Goal: Information Seeking & Learning: Compare options

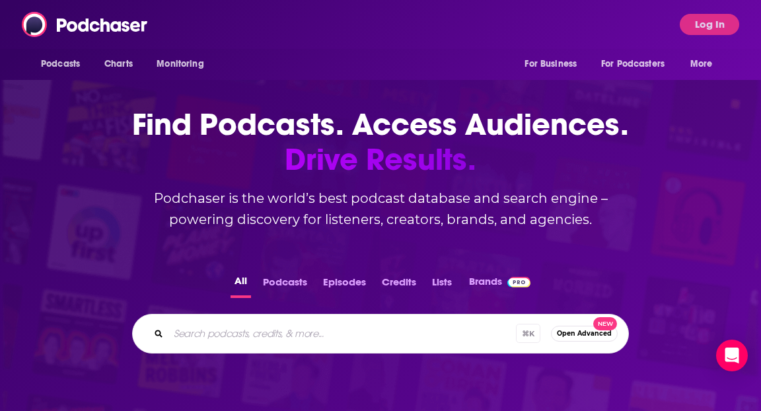
click at [407, 321] on div "⌘ K Open Advanced New" at bounding box center [380, 334] width 496 height 40
click at [300, 319] on div "⌘ K Open Advanced New" at bounding box center [380, 334] width 496 height 40
click at [301, 325] on input "Search podcasts, credits, & more..." at bounding box center [359, 333] width 382 height 21
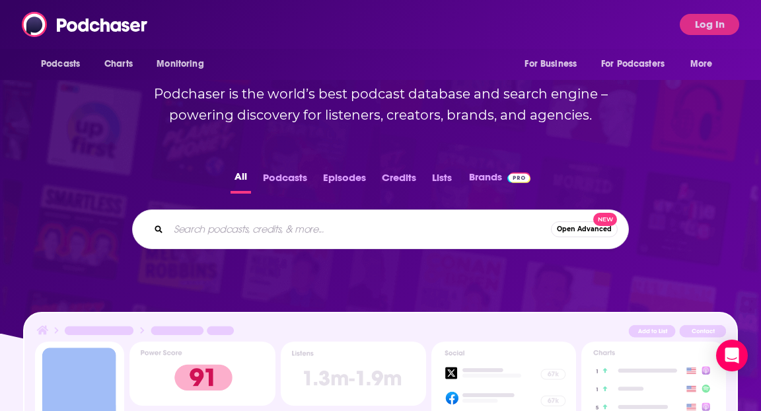
scroll to position [211, 0]
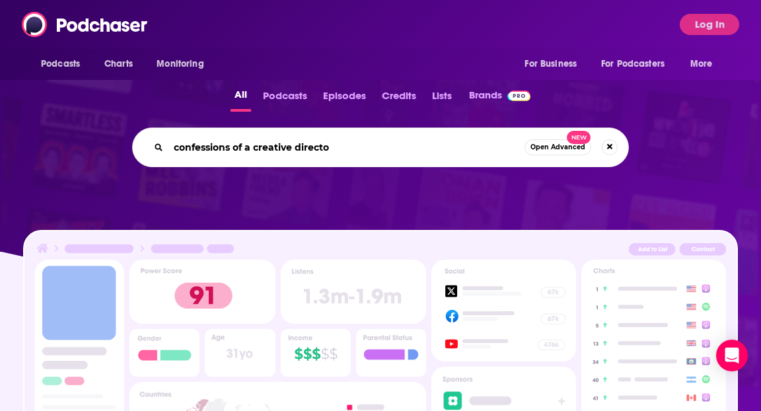
type input "confessions of a creative director"
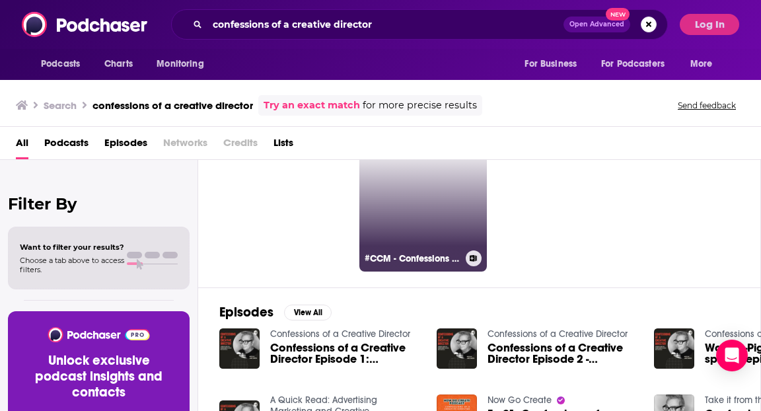
scroll to position [28, 0]
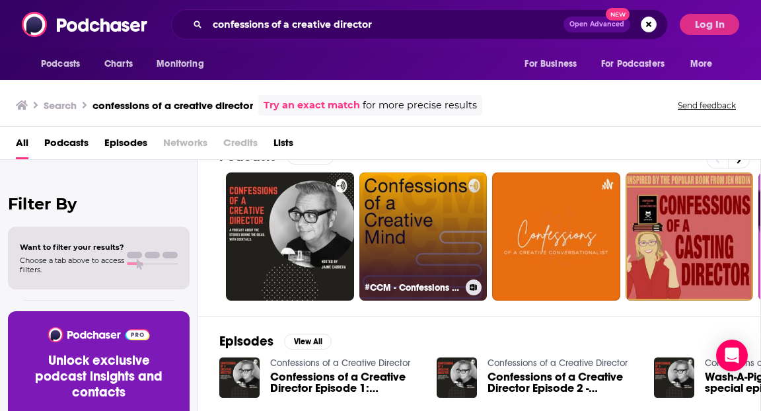
click at [372, 182] on link "#CCM - Confessions of a Creative Mind" at bounding box center [423, 236] width 128 height 128
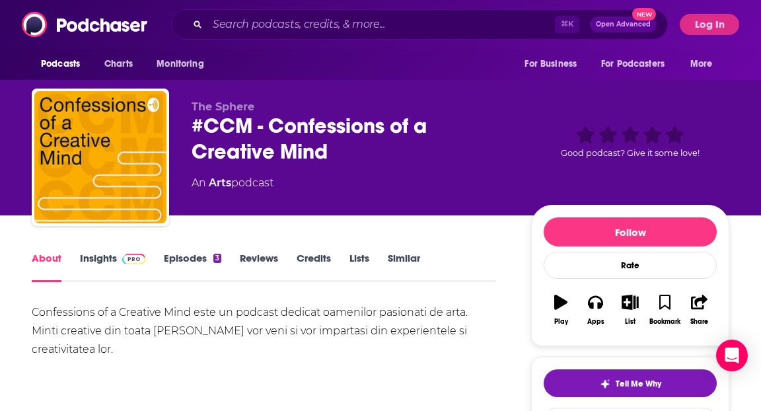
click at [186, 257] on link "Episodes 3" at bounding box center [192, 267] width 57 height 30
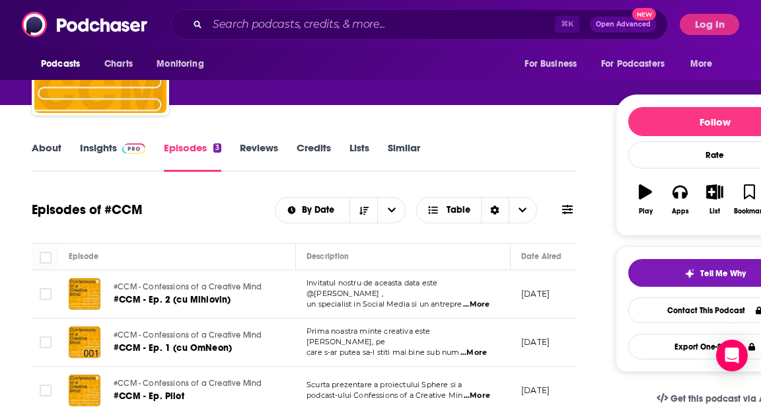
scroll to position [128, 0]
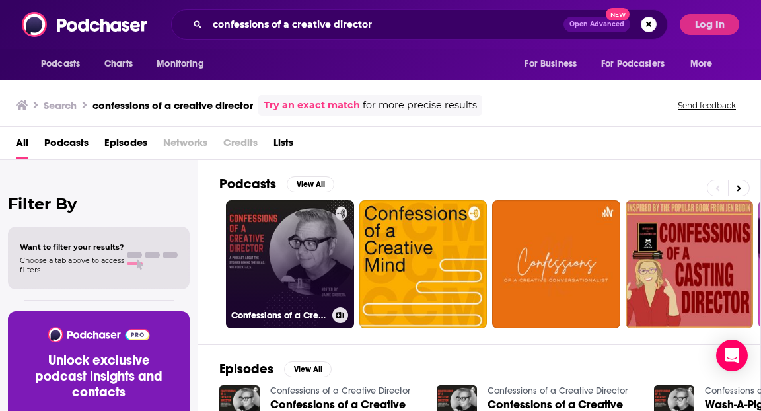
click at [232, 215] on link "Confessions of a Creative Director" at bounding box center [290, 264] width 128 height 128
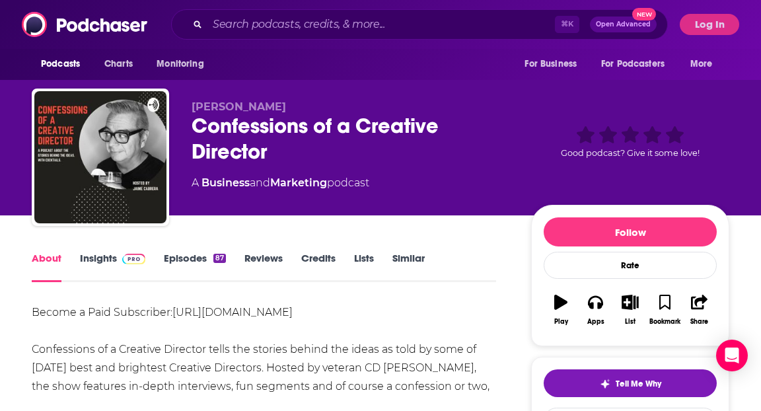
click at [394, 261] on link "Similar" at bounding box center [408, 267] width 32 height 30
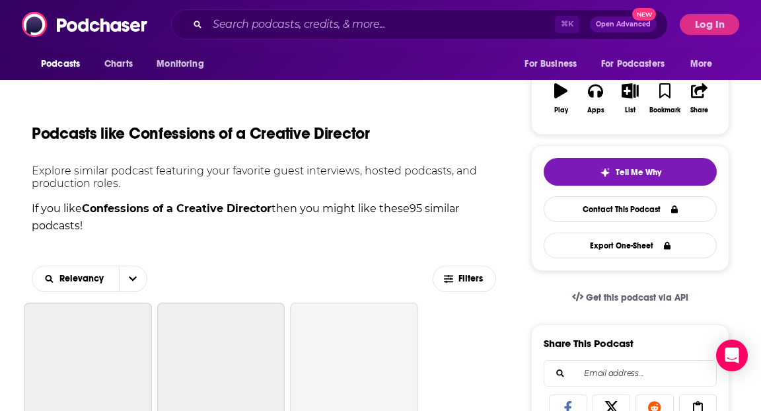
scroll to position [209, 0]
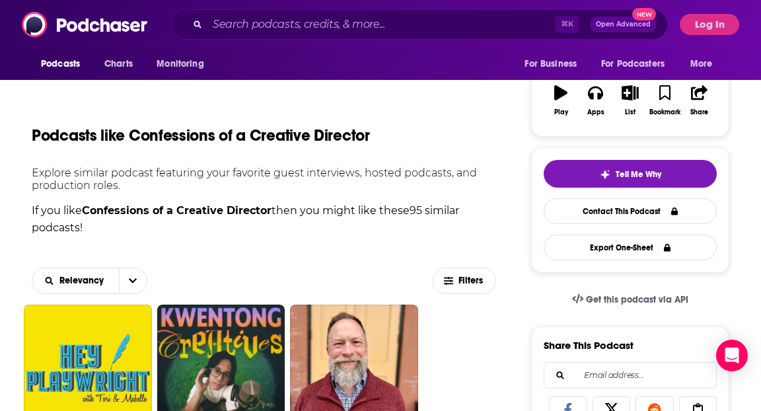
click at [483, 294] on div "Relevancy Filters" at bounding box center [264, 281] width 464 height 48
click at [479, 285] on span "Filters" at bounding box center [471, 280] width 26 height 9
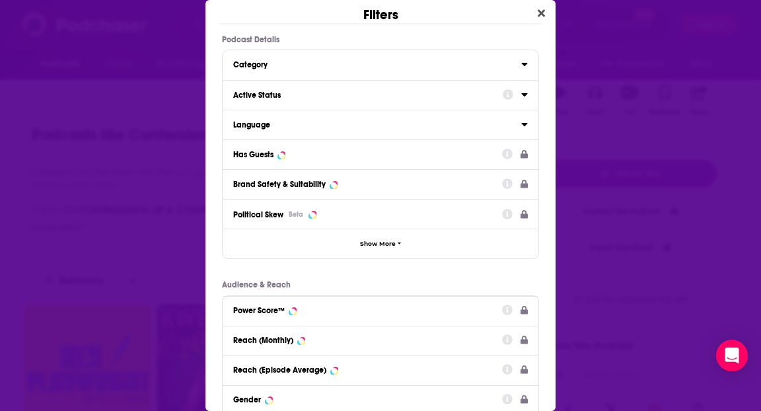
scroll to position [0, 0]
click at [319, 55] on button "Category" at bounding box center [377, 63] width 288 height 17
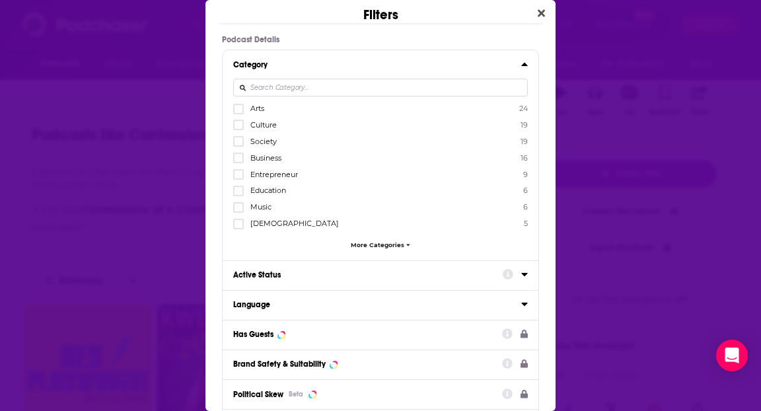
click at [346, 277] on button "Active Status" at bounding box center [367, 274] width 269 height 17
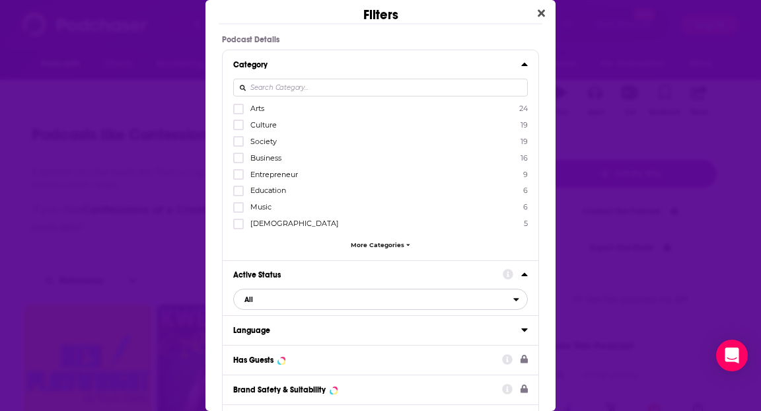
click at [300, 298] on span "All" at bounding box center [373, 299] width 279 height 17
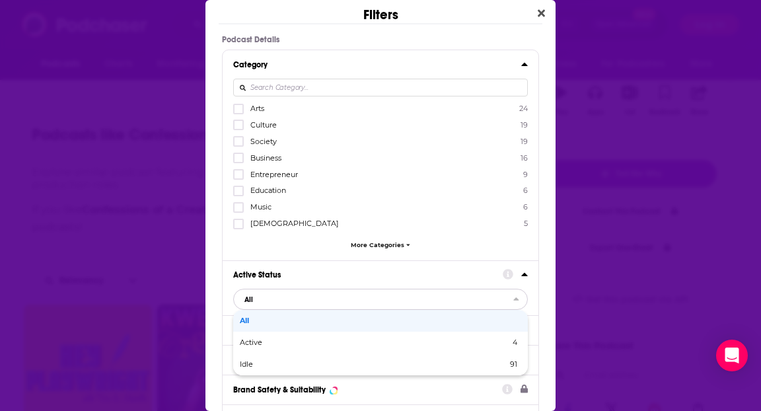
click at [305, 339] on span "Active" at bounding box center [313, 342] width 146 height 7
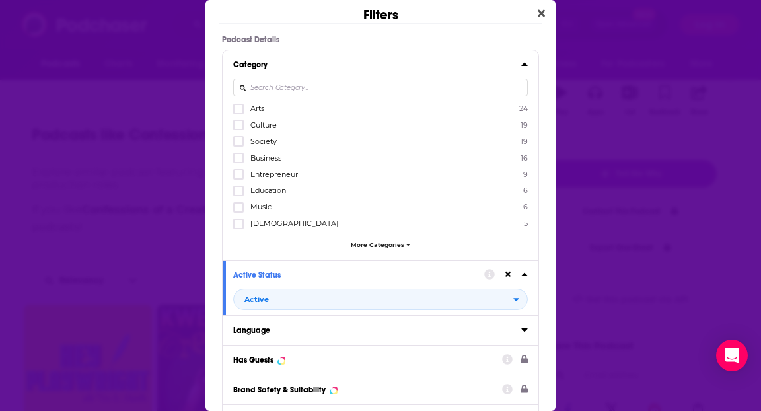
click at [331, 322] on button "Language" at bounding box center [377, 329] width 288 height 17
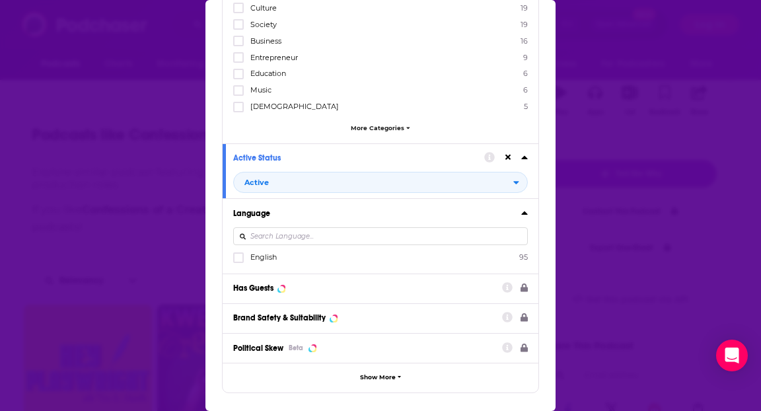
scroll to position [118, 0]
click at [263, 247] on div "Dialog" at bounding box center [380, 236] width 294 height 30
click at [264, 252] on span "English" at bounding box center [263, 256] width 26 height 9
click at [238, 261] on input "multiSelectOption-en-0" at bounding box center [238, 261] width 0 height 0
click at [323, 296] on div "Has Guests" at bounding box center [380, 288] width 316 height 30
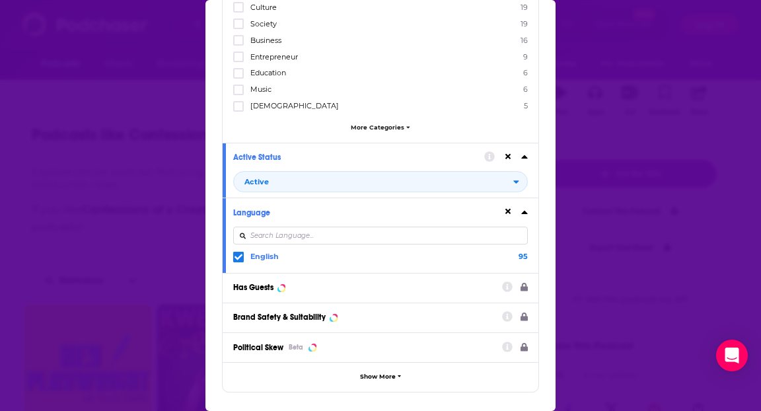
click at [318, 287] on div "Has Guests" at bounding box center [363, 287] width 260 height 9
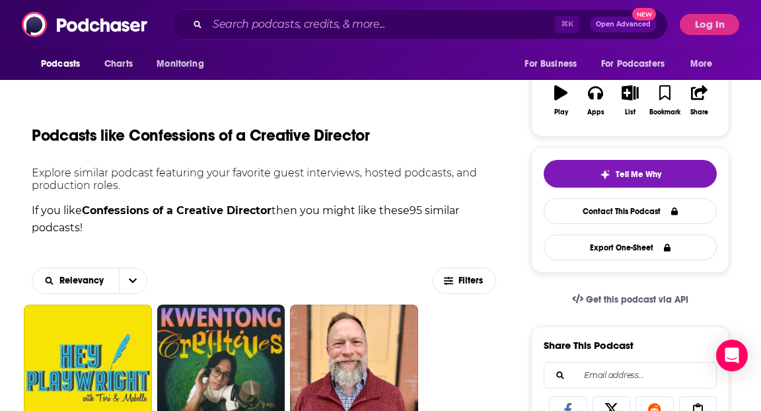
scroll to position [0, 0]
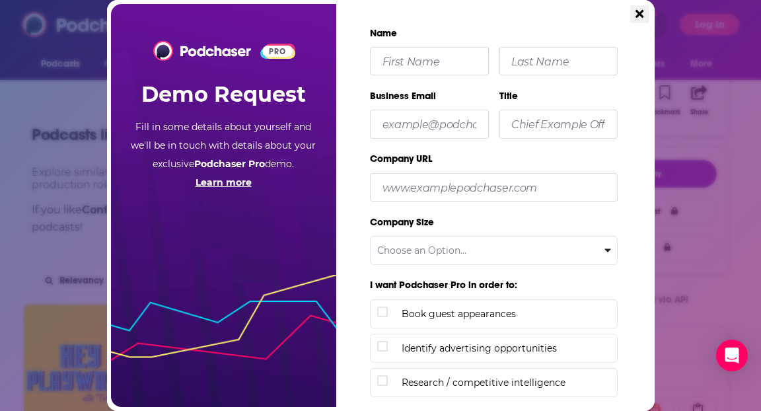
click at [631, 18] on button "Close" at bounding box center [639, 14] width 18 height 18
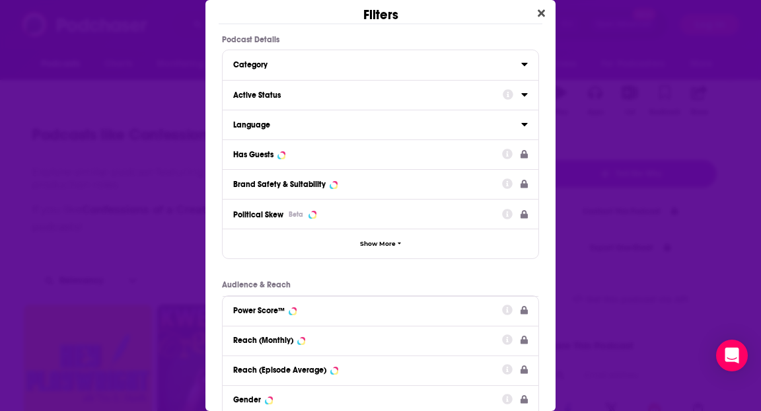
click at [386, 147] on button "Has Guests" at bounding box center [367, 153] width 269 height 17
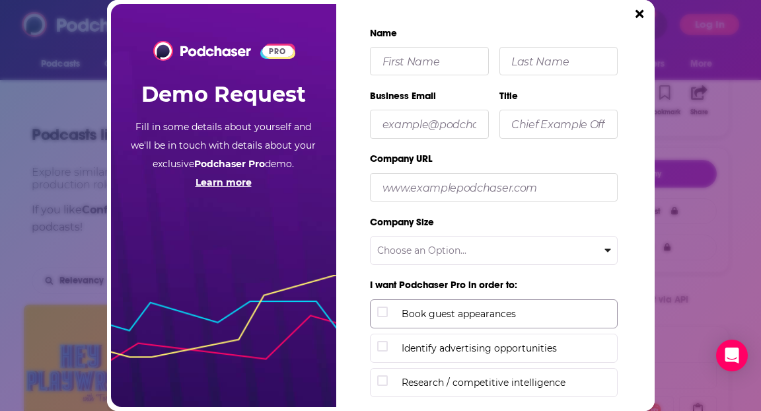
scroll to position [209, 0]
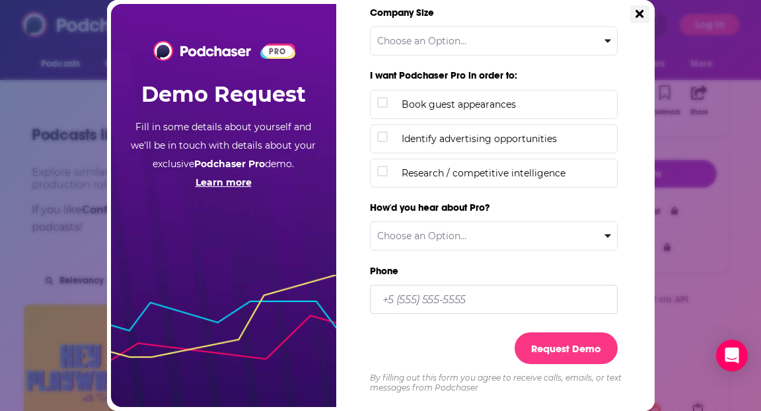
click at [634, 13] on button "Close" at bounding box center [639, 14] width 18 height 18
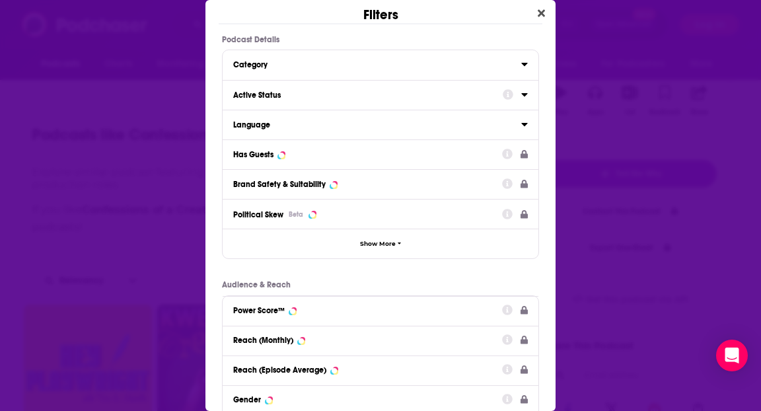
click at [395, 149] on button "Has Guests" at bounding box center [367, 153] width 269 height 17
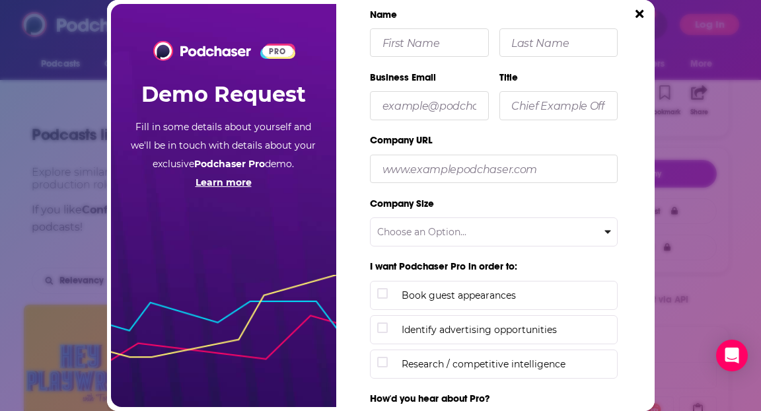
scroll to position [0, 0]
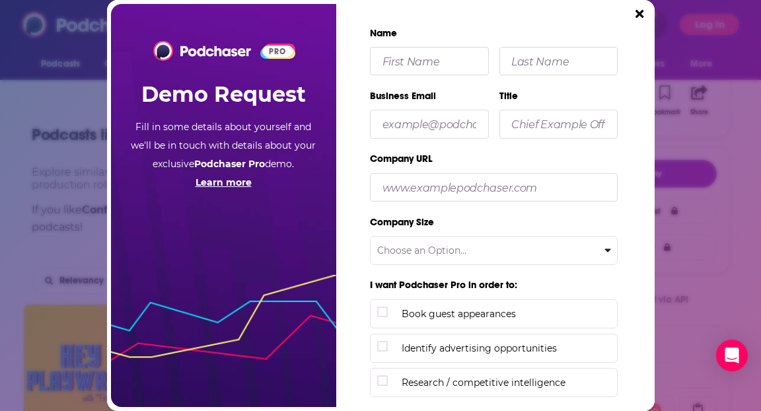
click at [241, 30] on div "PRO Demo Request Fill in some details about yourself and we'll be in touch with…" at bounding box center [223, 98] width 225 height 188
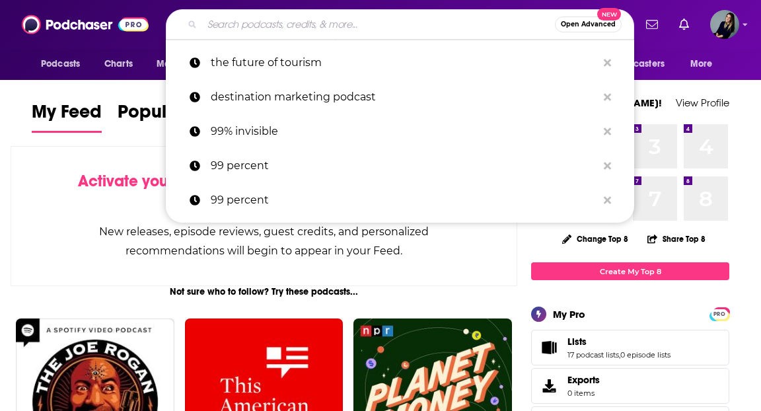
click at [372, 31] on input "Search podcasts, credits, & more..." at bounding box center [378, 24] width 353 height 21
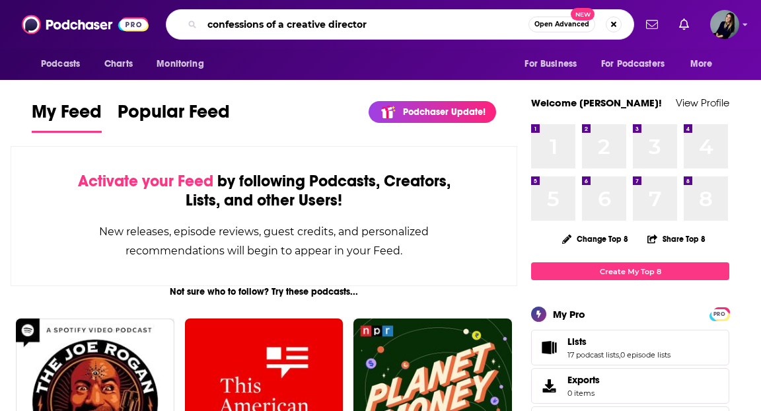
type input "confessions of a creative director"
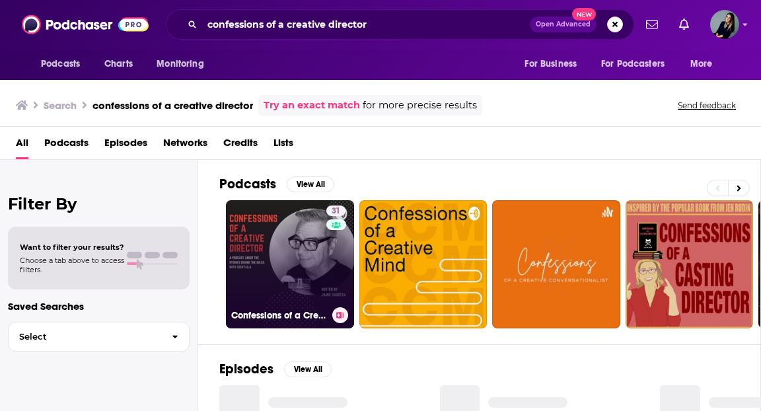
click at [280, 242] on link "31 Confessions of a Creative Director" at bounding box center [290, 264] width 128 height 128
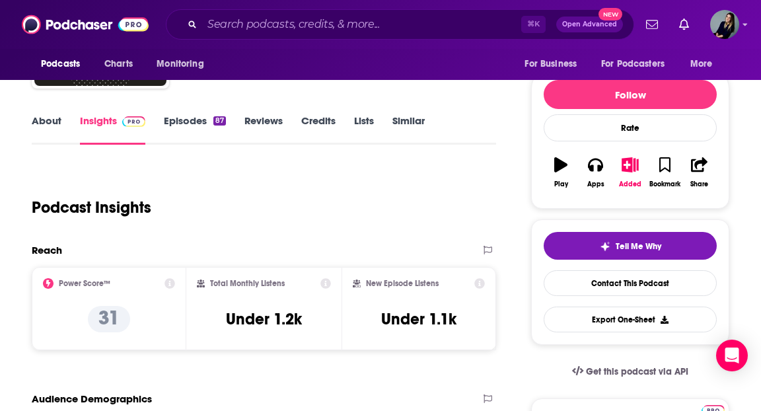
scroll to position [55, 0]
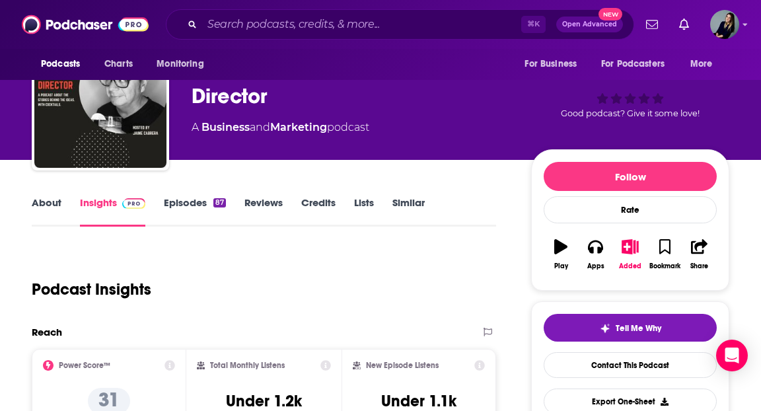
drag, startPoint x: 280, startPoint y: 242, endPoint x: 397, endPoint y: 196, distance: 125.7
click at [397, 196] on link "Similar" at bounding box center [408, 211] width 32 height 30
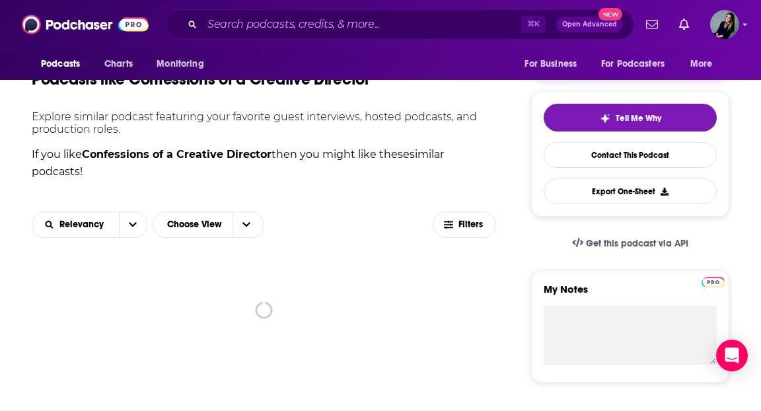
scroll to position [269, 0]
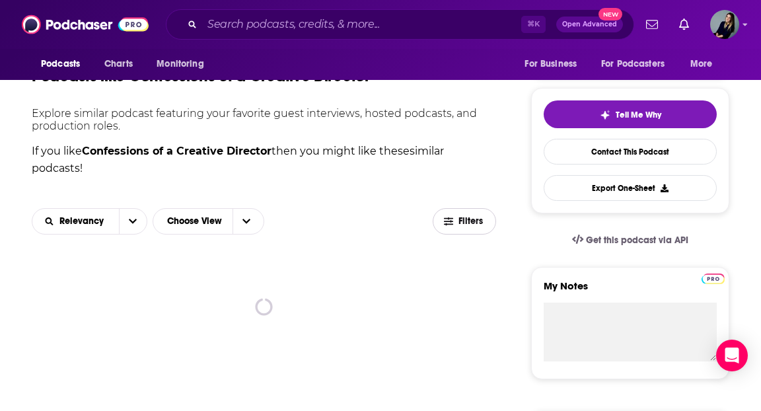
click at [449, 224] on icon "button" at bounding box center [448, 221] width 9 height 9
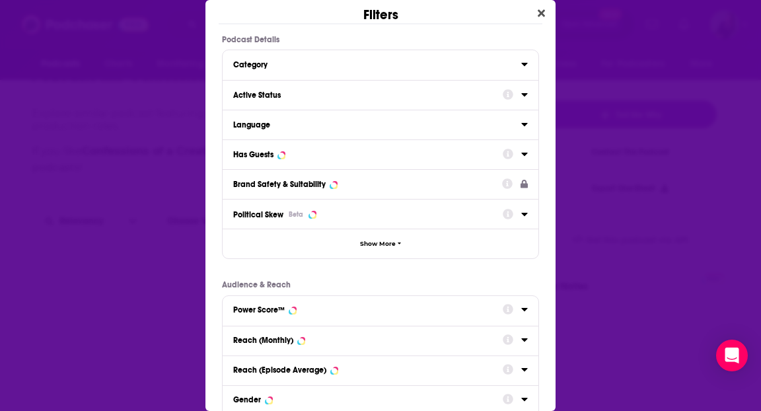
scroll to position [0, 0]
drag, startPoint x: 397, startPoint y: 196, endPoint x: 291, endPoint y: 69, distance: 165.9
click at [291, 69] on button "Category" at bounding box center [377, 63] width 288 height 17
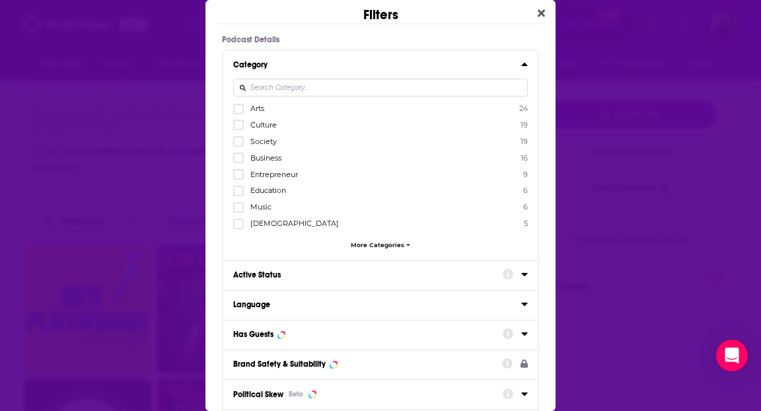
click at [281, 60] on div "Category" at bounding box center [372, 64] width 279 height 9
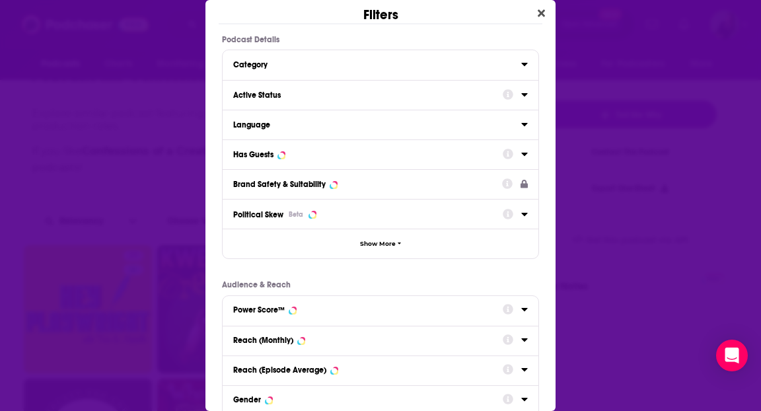
click at [287, 120] on div "Language" at bounding box center [372, 124] width 279 height 9
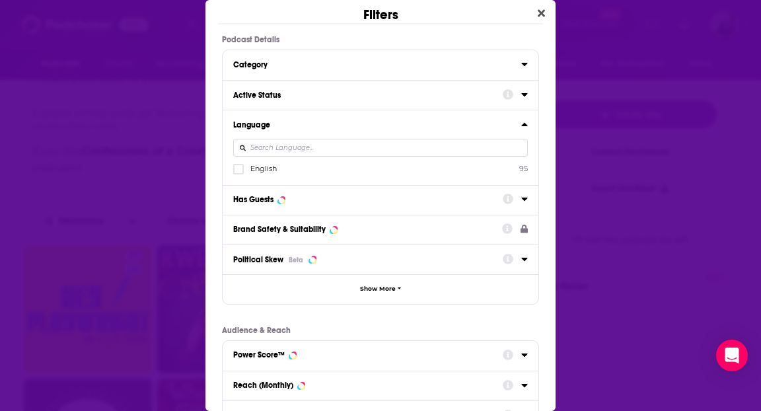
drag, startPoint x: 291, startPoint y: 69, endPoint x: 270, endPoint y: 170, distance: 103.1
click at [270, 170] on span "English" at bounding box center [263, 168] width 26 height 9
click at [238, 173] on input "multiSelectOption-en-0" at bounding box center [238, 173] width 0 height 0
drag, startPoint x: 270, startPoint y: 170, endPoint x: 309, endPoint y: 199, distance: 48.6
click at [309, 199] on div "Has Guests" at bounding box center [363, 199] width 261 height 9
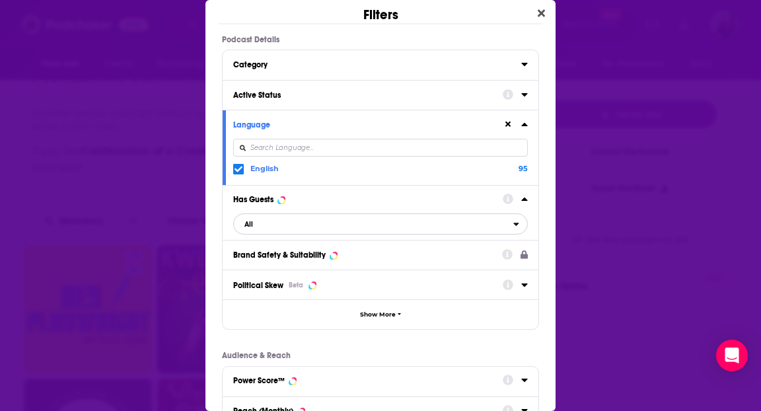
drag, startPoint x: 309, startPoint y: 199, endPoint x: 277, endPoint y: 225, distance: 41.3
click at [277, 225] on span "All" at bounding box center [373, 223] width 279 height 17
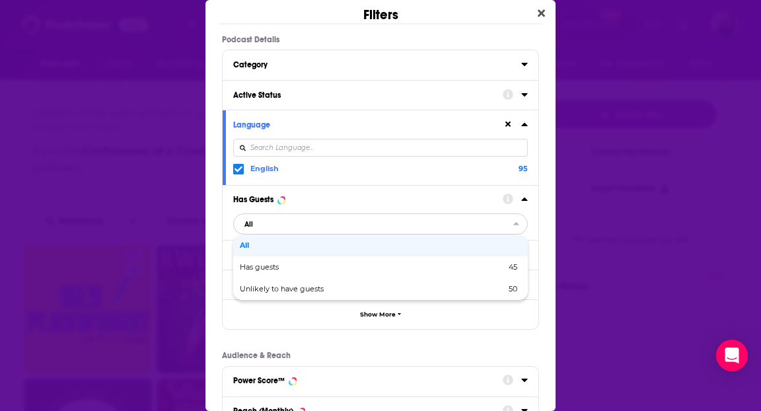
click at [288, 271] on div "Has guests 45" at bounding box center [380, 267] width 294 height 22
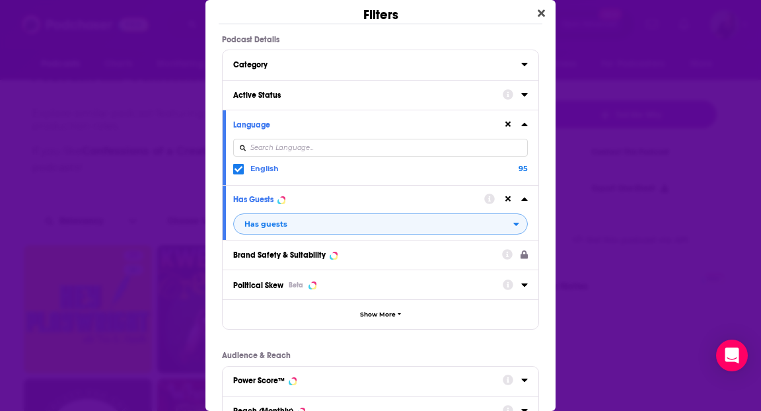
click at [305, 90] on div "Active Status" at bounding box center [363, 94] width 261 height 9
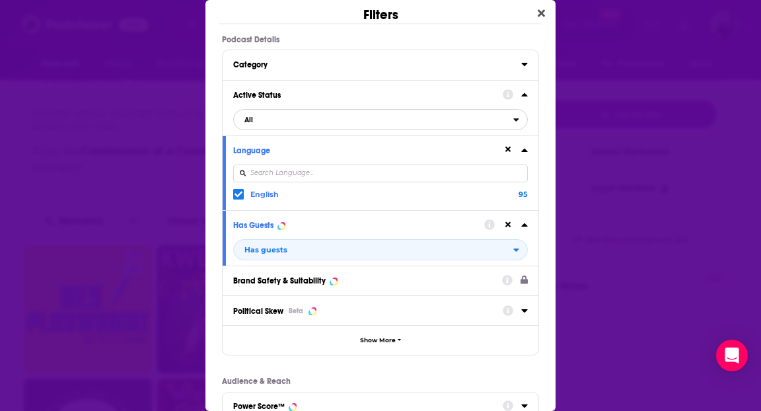
drag, startPoint x: 277, startPoint y: 225, endPoint x: 296, endPoint y: 118, distance: 108.7
click at [296, 118] on span "All" at bounding box center [373, 119] width 279 height 17
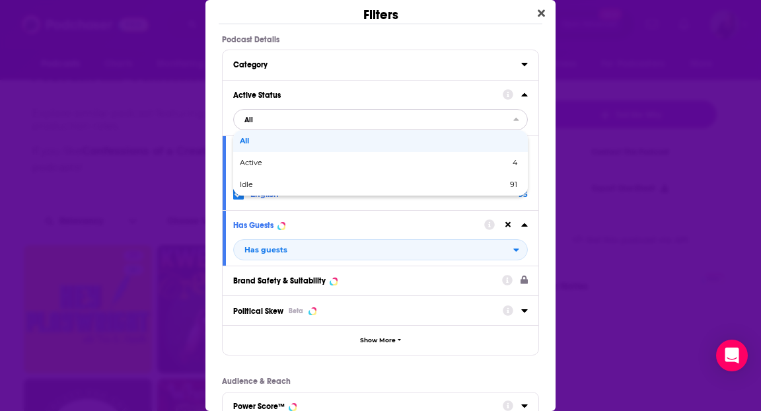
drag, startPoint x: 296, startPoint y: 118, endPoint x: 306, endPoint y: 156, distance: 39.4
click at [306, 156] on div "Active 4" at bounding box center [380, 163] width 294 height 22
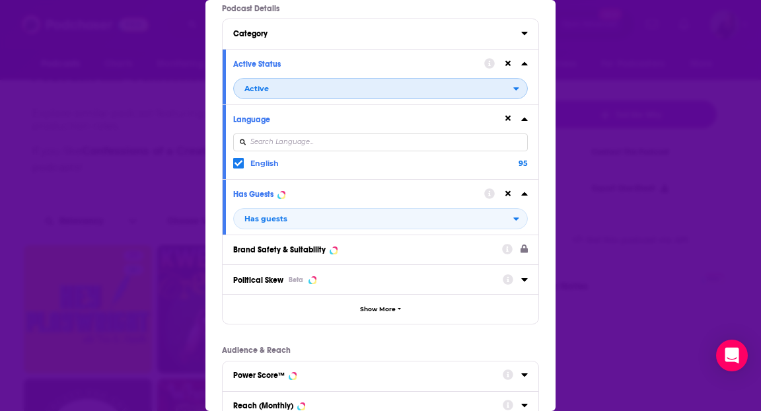
scroll to position [265, 0]
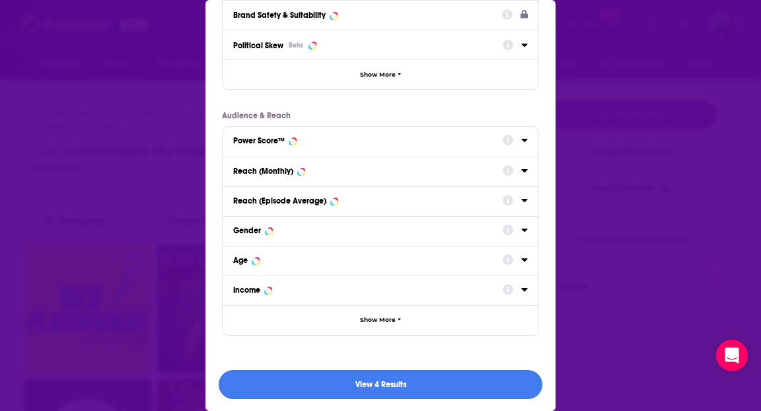
drag, startPoint x: 306, startPoint y: 156, endPoint x: 474, endPoint y: 379, distance: 279.0
click at [474, 379] on button "View 4 Results" at bounding box center [381, 385] width 324 height 30
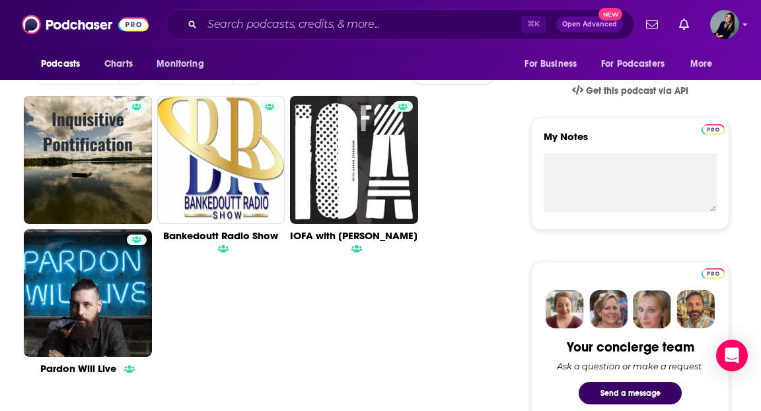
scroll to position [275, 0]
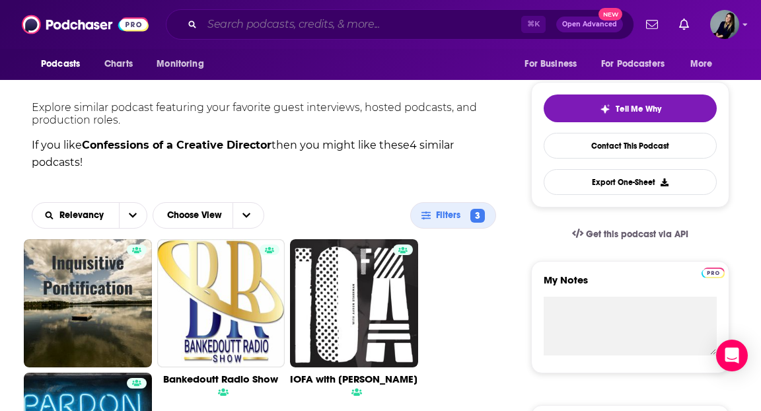
drag, startPoint x: 474, startPoint y: 379, endPoint x: 385, endPoint y: 22, distance: 367.5
click at [385, 22] on input "Search podcasts, credits, & more..." at bounding box center [361, 24] width 319 height 21
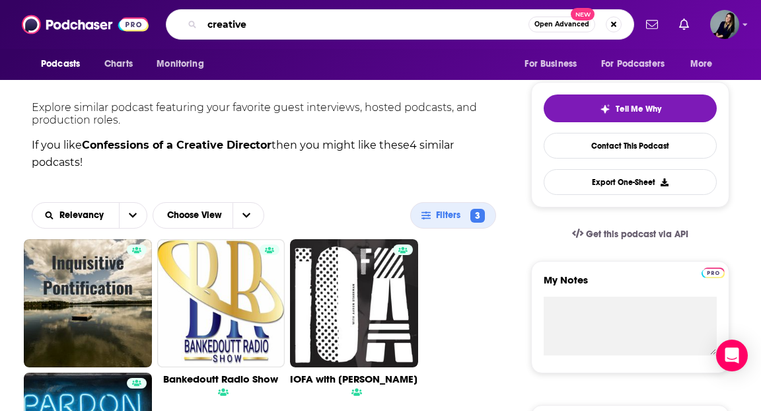
type input "creative"
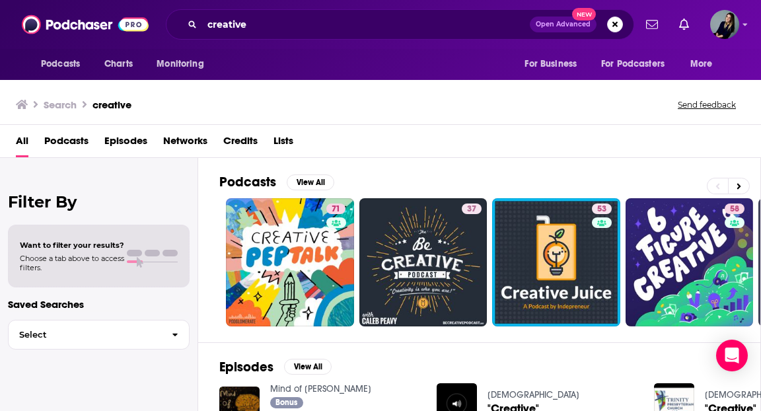
click at [77, 138] on span "Podcasts" at bounding box center [66, 143] width 44 height 27
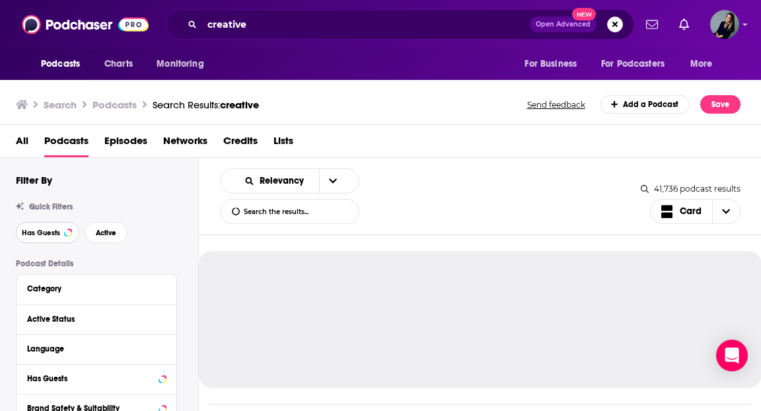
click at [54, 230] on span "Has Guests" at bounding box center [41, 232] width 38 height 7
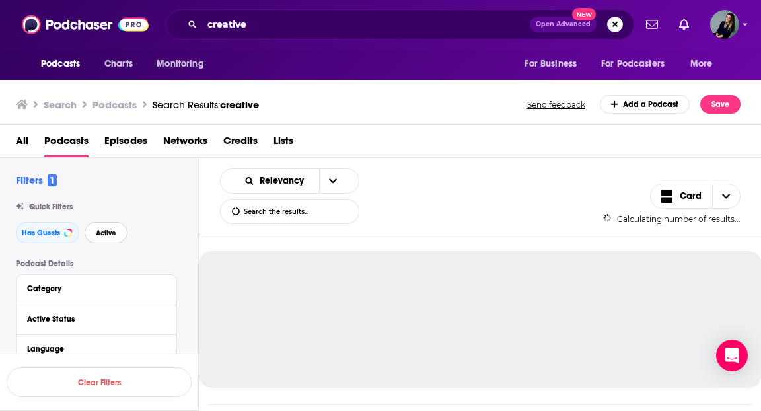
click at [109, 235] on span "Active" at bounding box center [106, 232] width 20 height 7
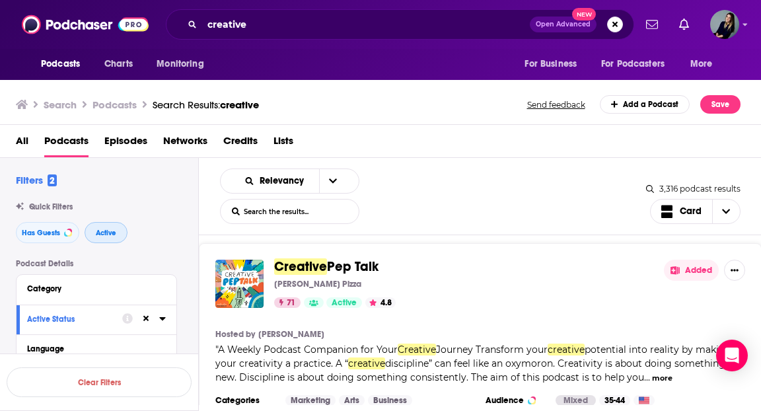
scroll to position [45, 0]
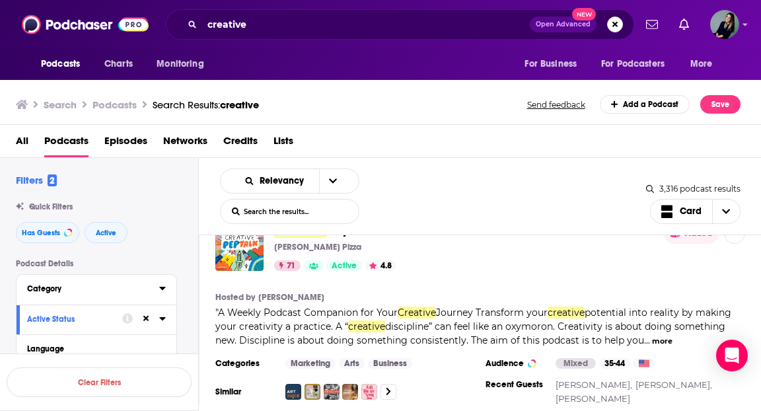
click at [155, 296] on button "Category" at bounding box center [93, 288] width 132 height 17
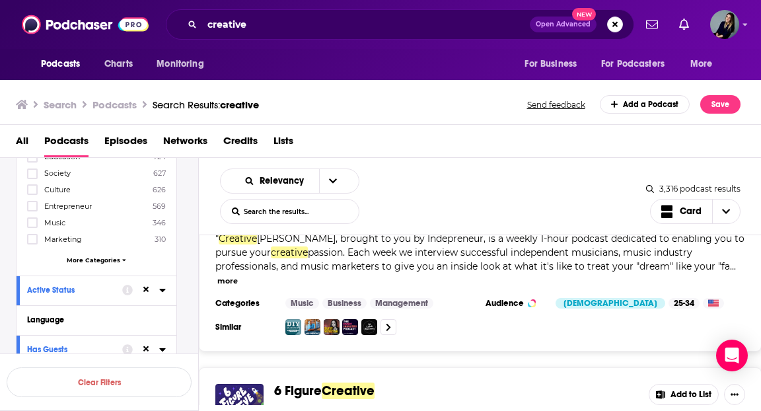
scroll to position [319, 0]
